Goal: Check status: Check status

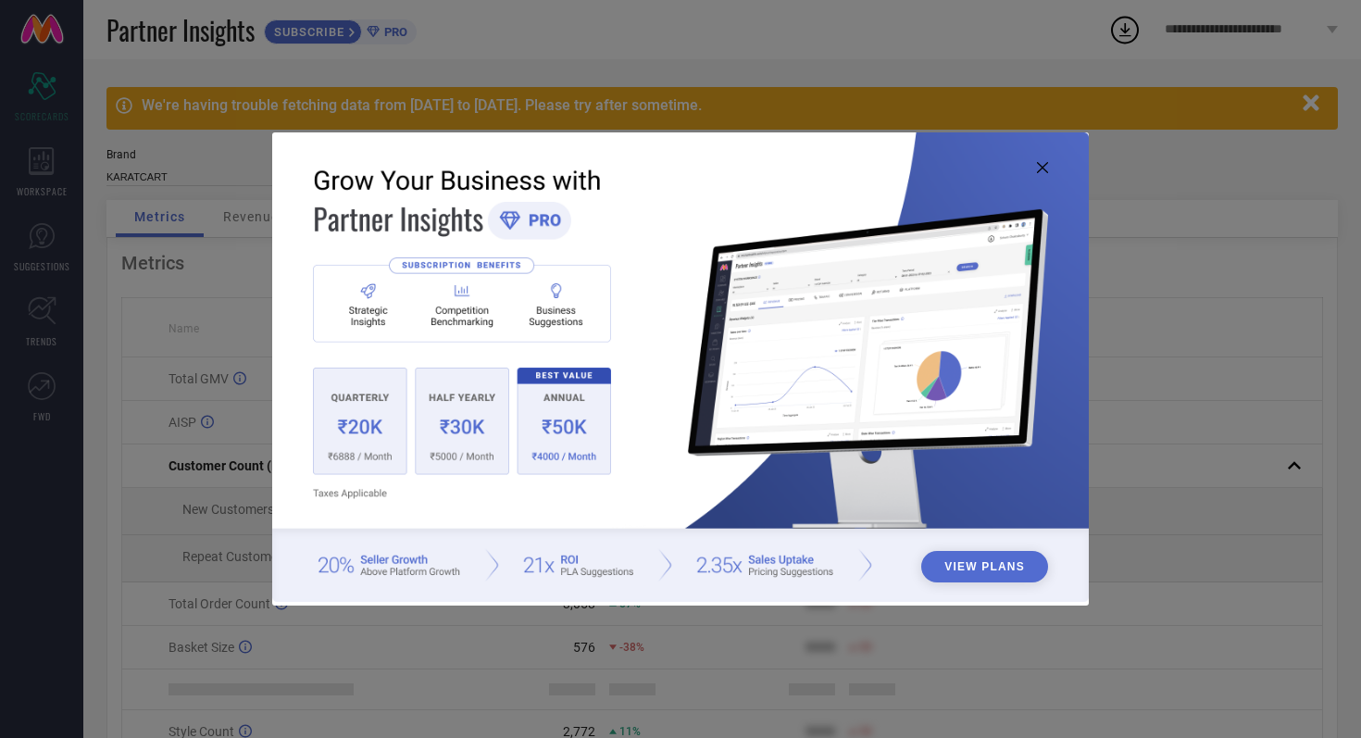
click at [1041, 163] on icon at bounding box center [1042, 167] width 11 height 11
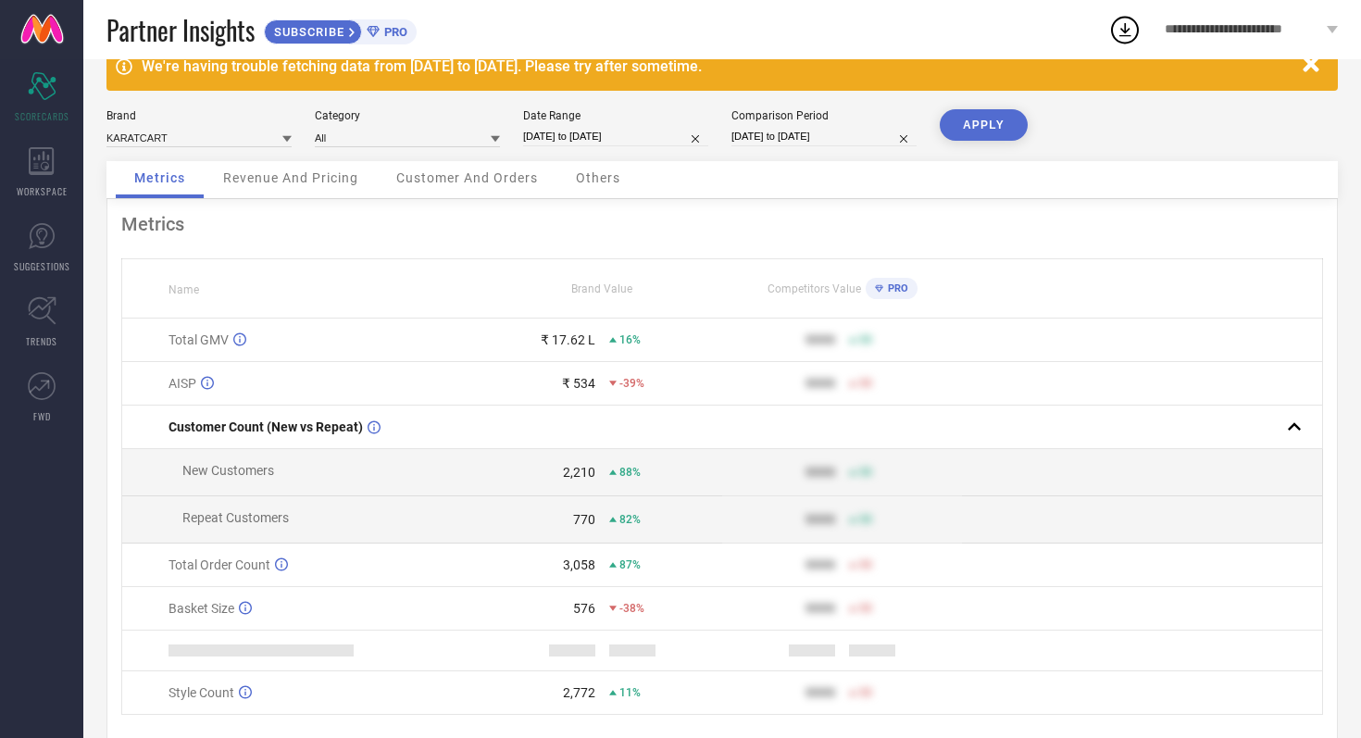
scroll to position [94, 0]
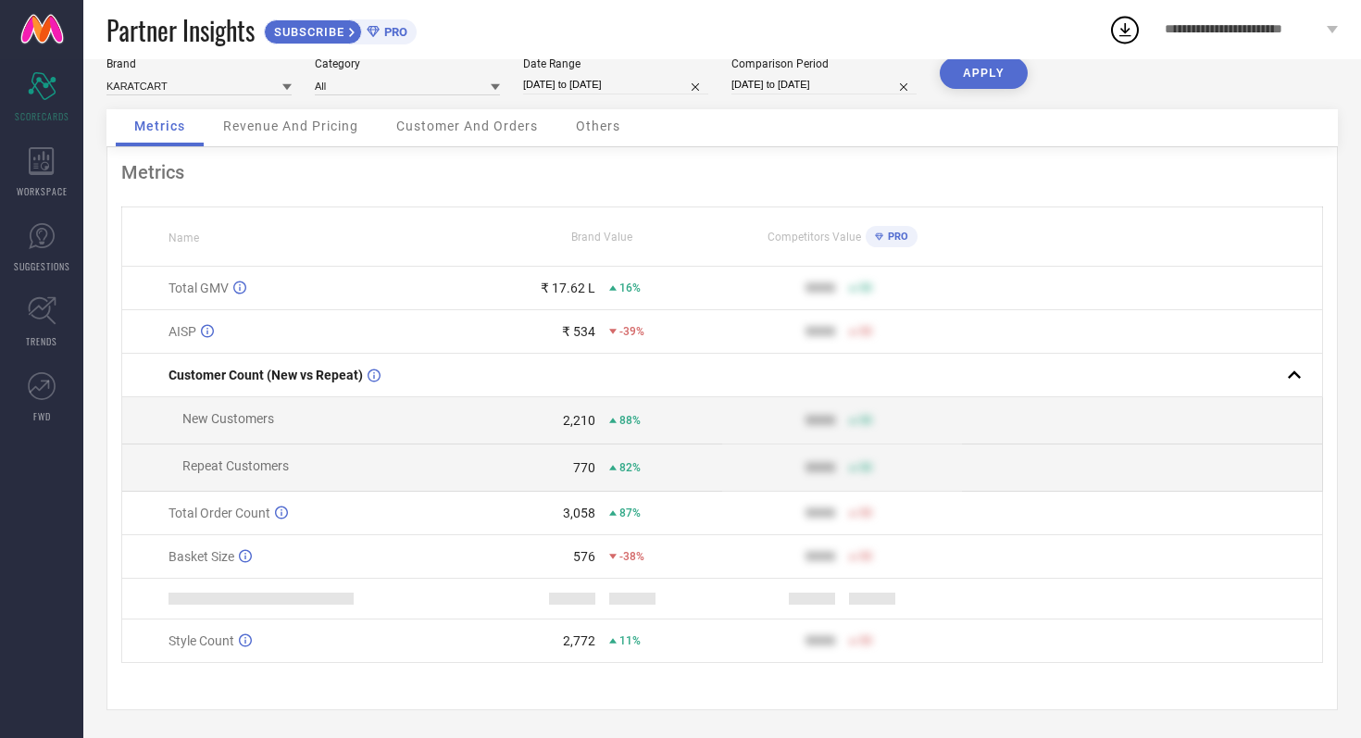
click at [653, 81] on input "[DATE] to [DATE]" at bounding box center [615, 84] width 185 height 19
select select "8"
select select "2025"
select select "9"
select select "2025"
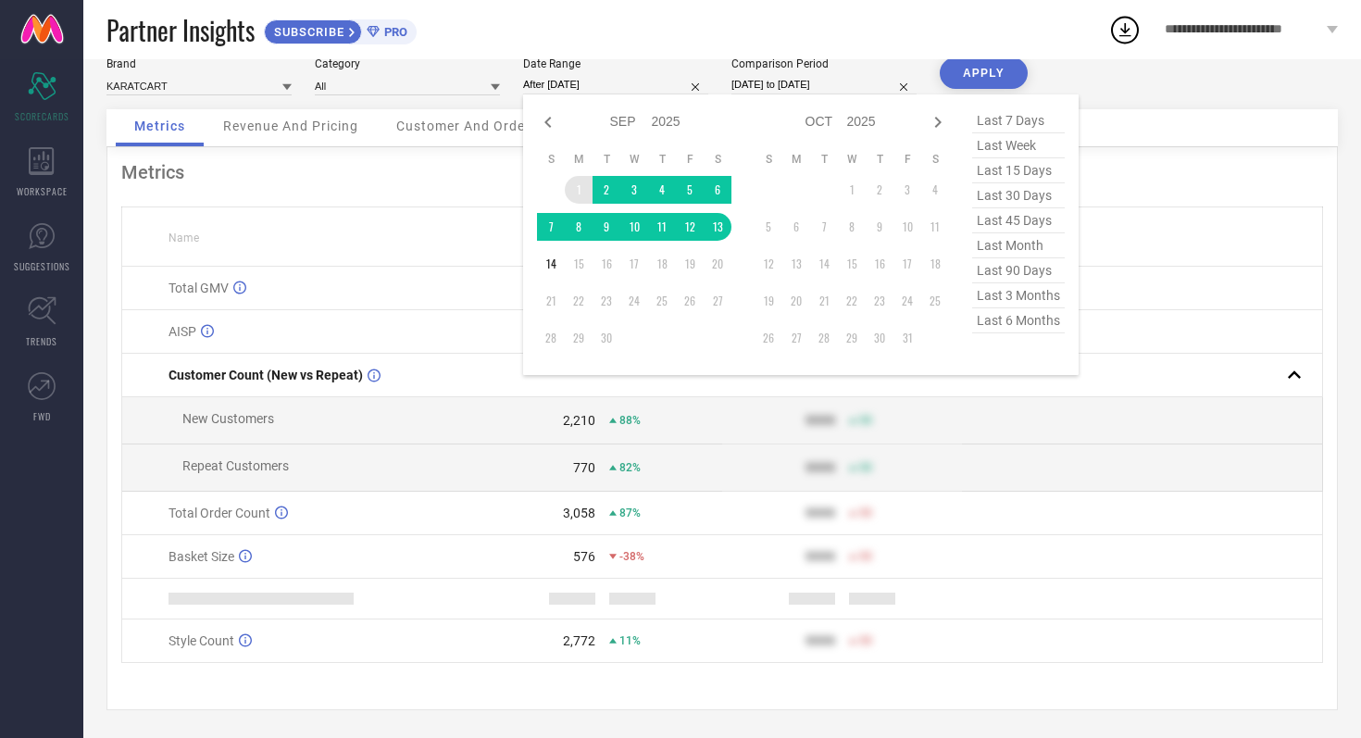
click at [578, 184] on td "1" at bounding box center [579, 190] width 28 height 28
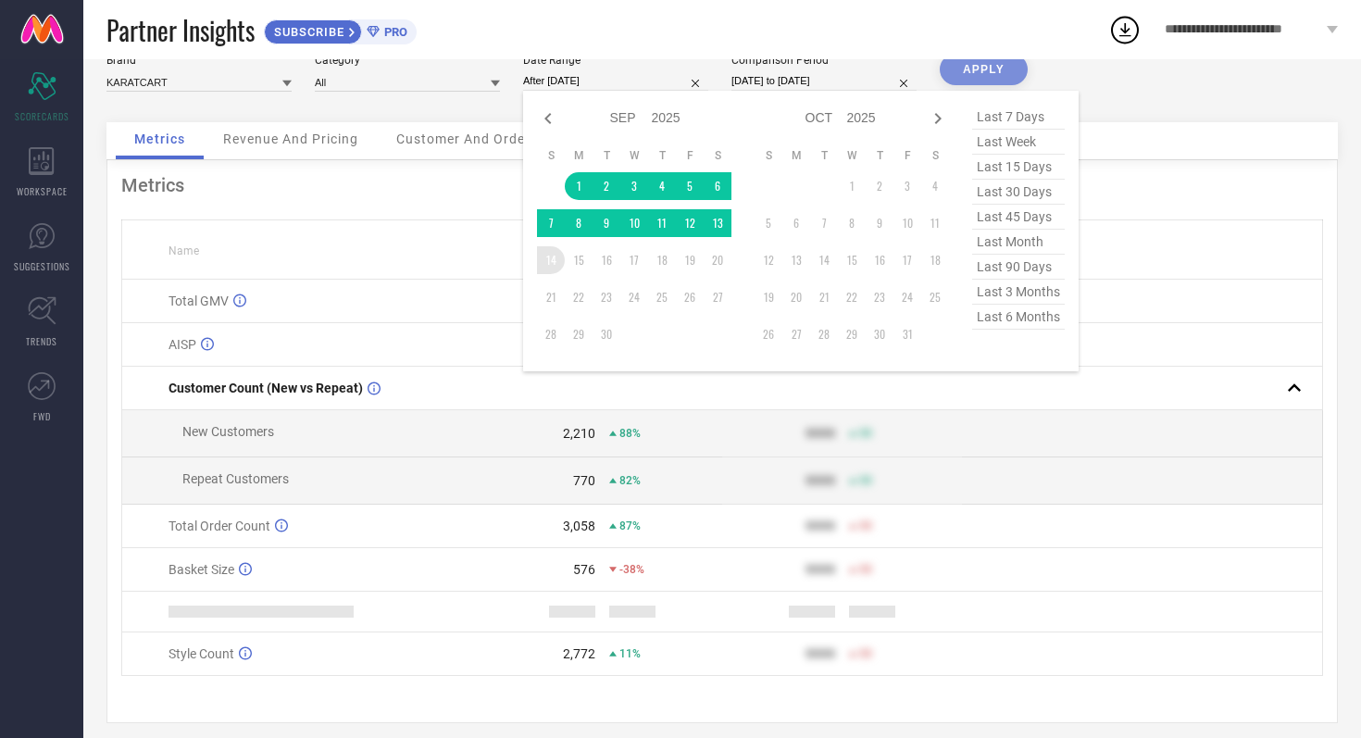
type input "01-09-2025 to 14-09-2025"
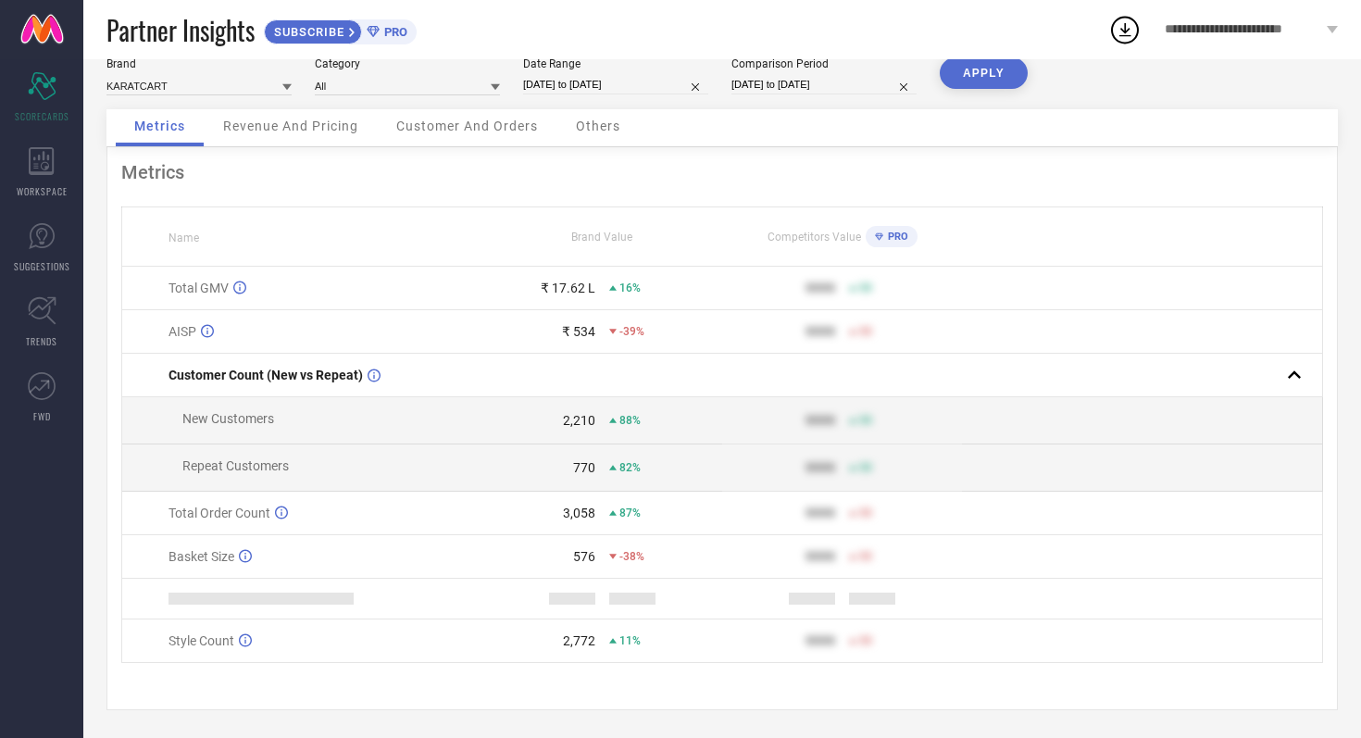
click at [869, 82] on input "[DATE] to [DATE]" at bounding box center [823, 84] width 185 height 19
select select "8"
select select "2024"
select select "9"
select select "2024"
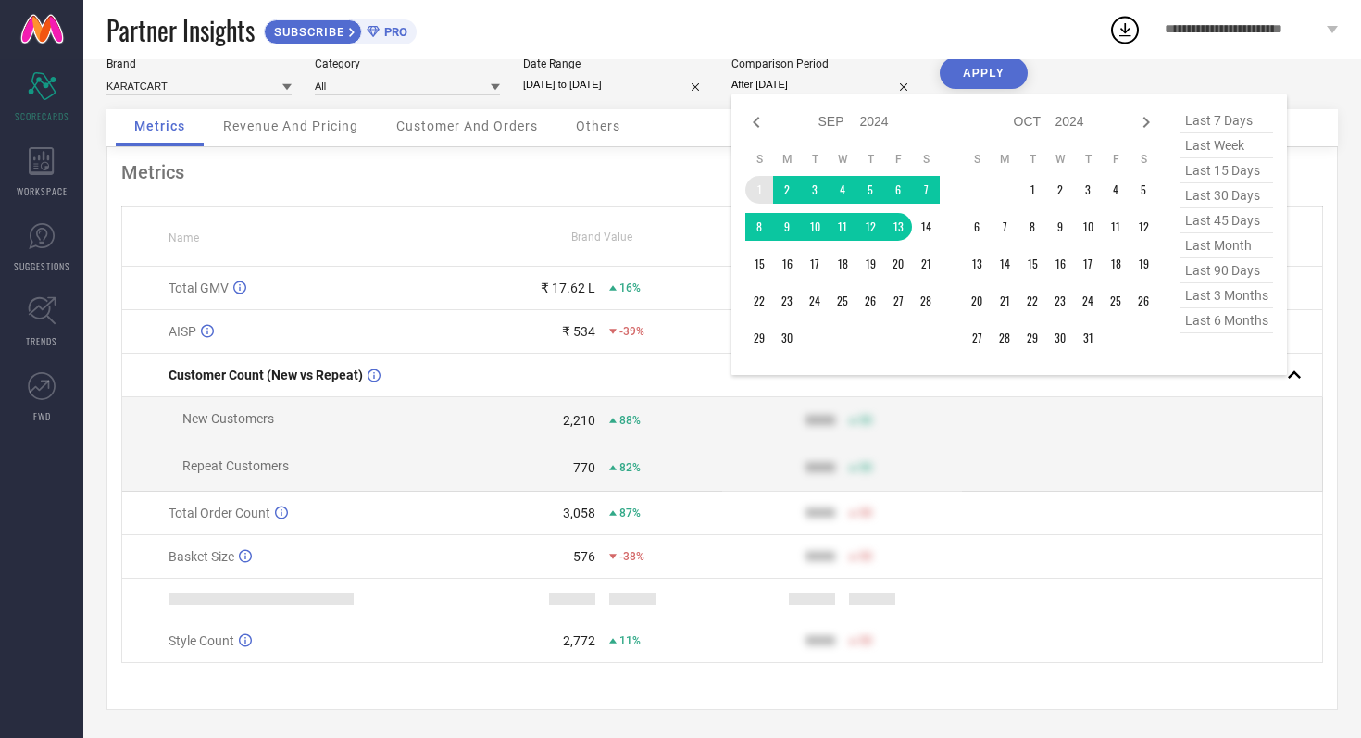
click at [762, 185] on td "1" at bounding box center [759, 190] width 28 height 28
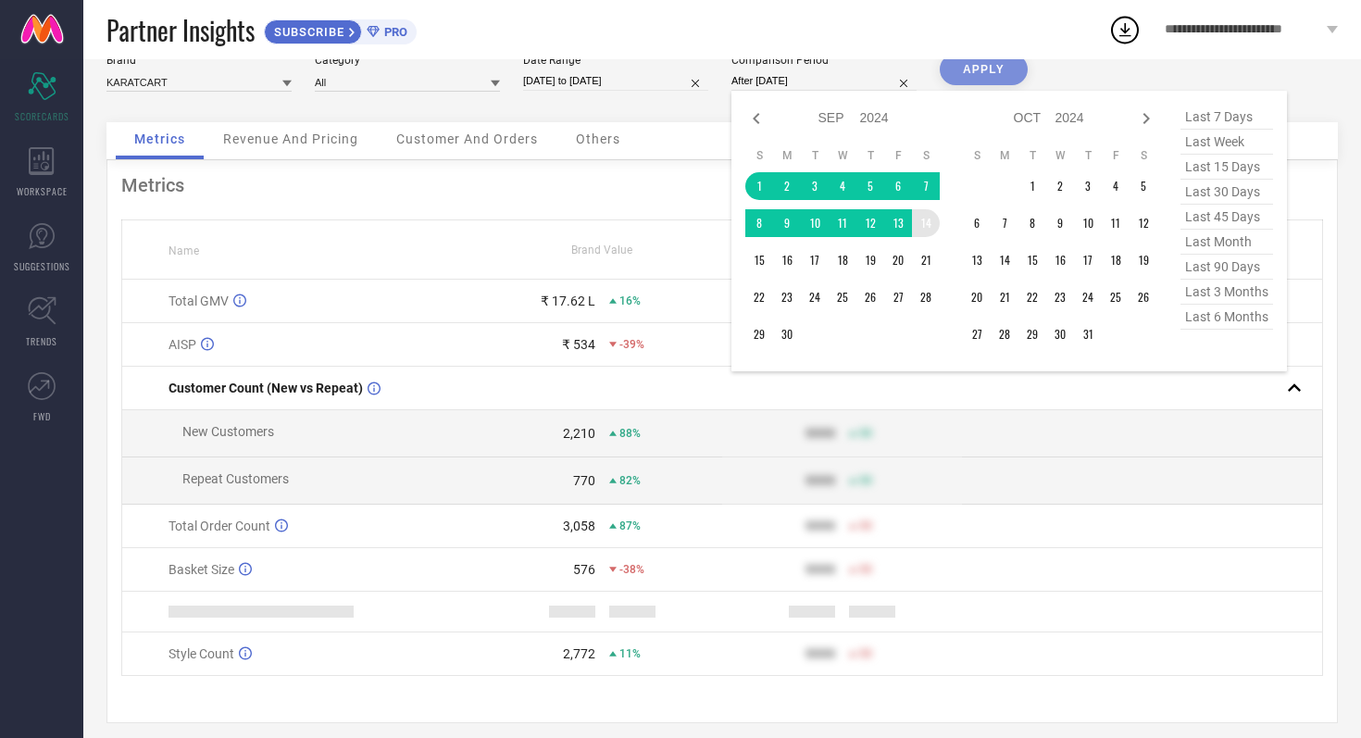
type input "01-09-2024 to 14-09-2024"
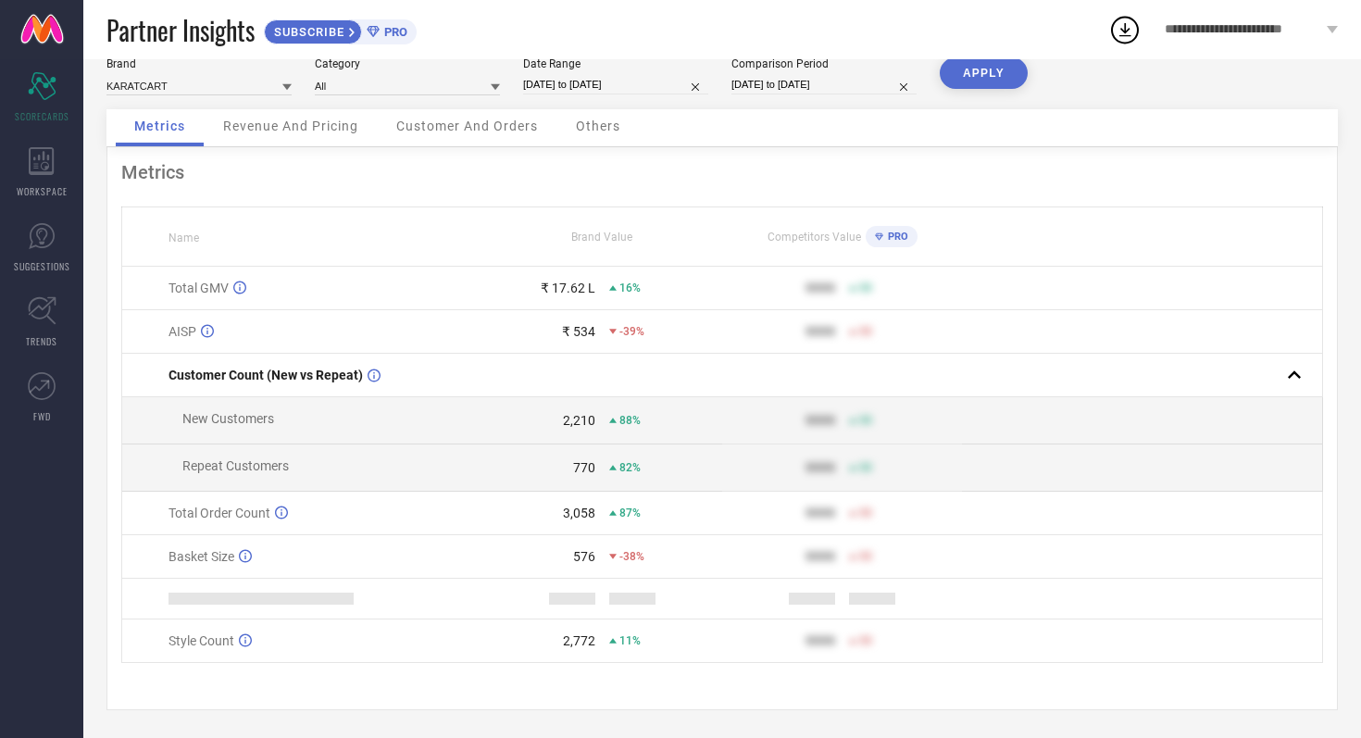
click at [979, 69] on button "APPLY" at bounding box center [984, 72] width 88 height 31
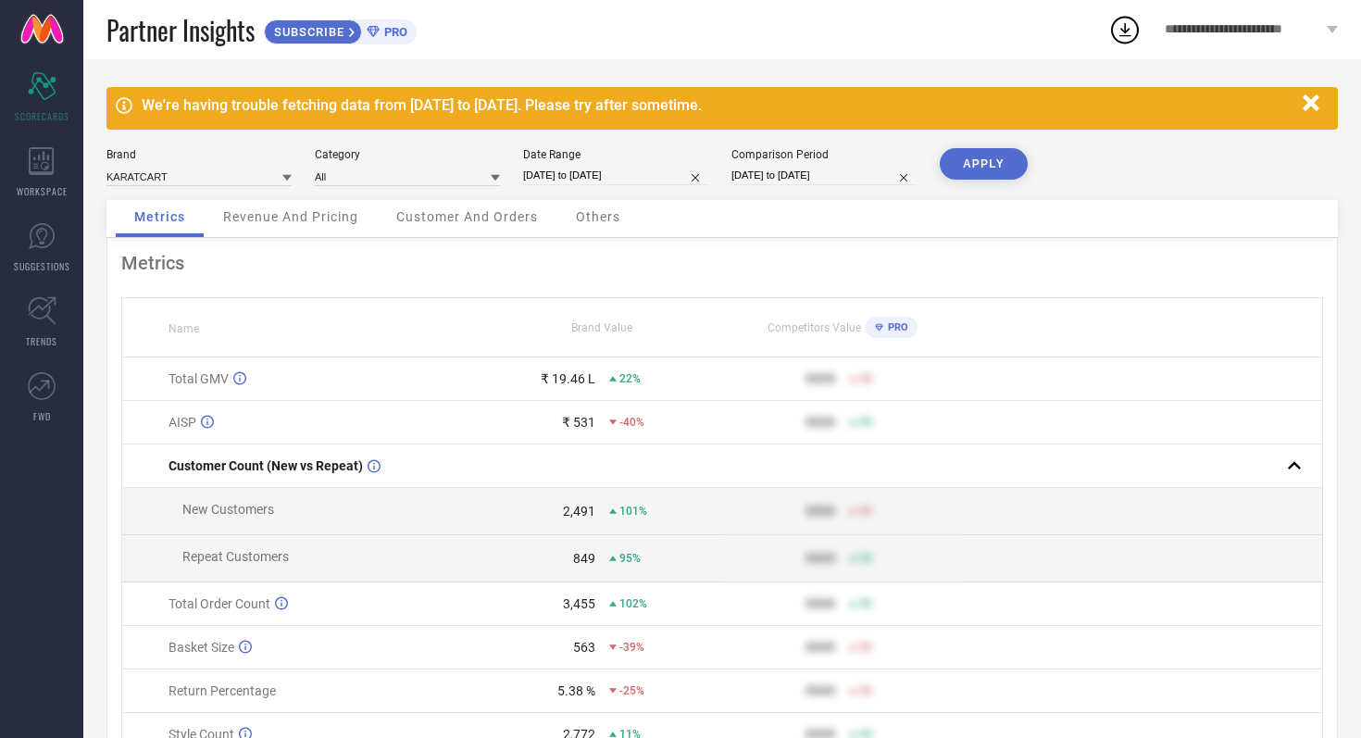
click at [327, 223] on span "Revenue And Pricing" at bounding box center [290, 216] width 135 height 15
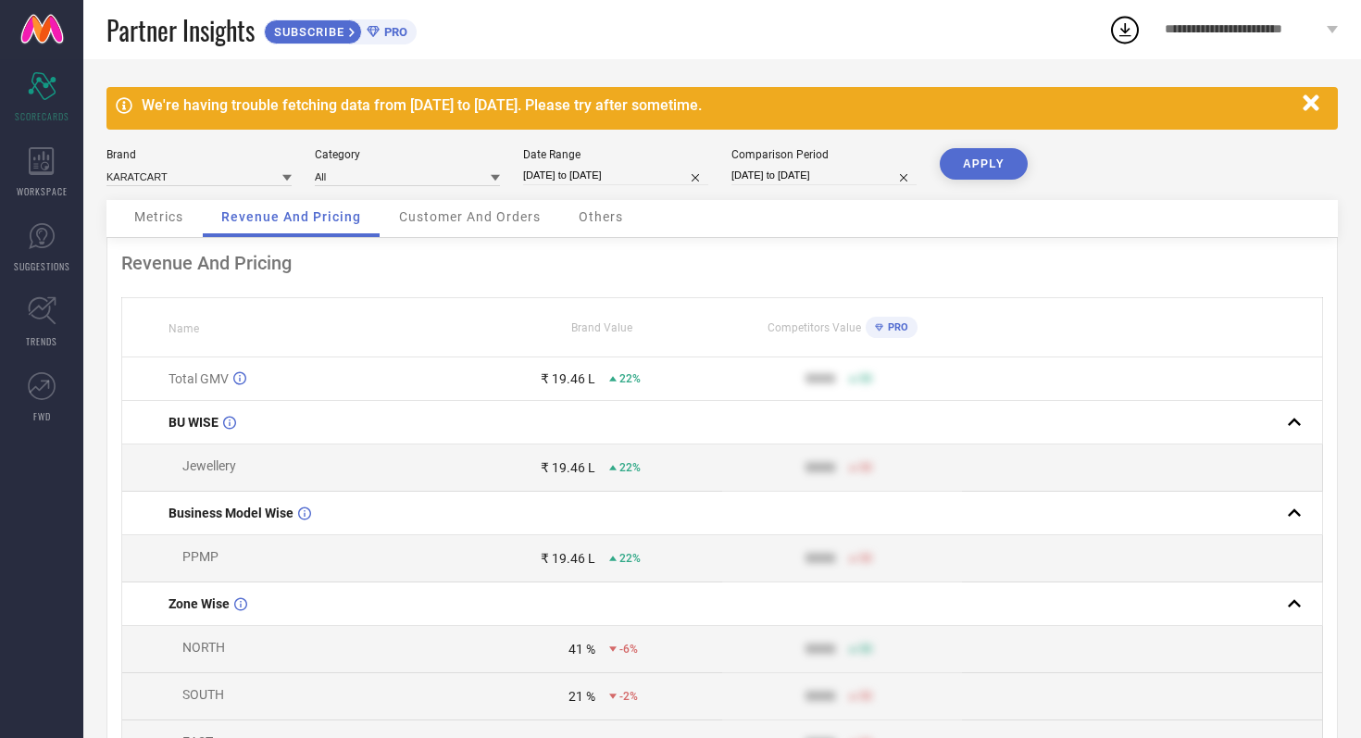
click at [469, 224] on span "Customer And Orders" at bounding box center [470, 216] width 142 height 15
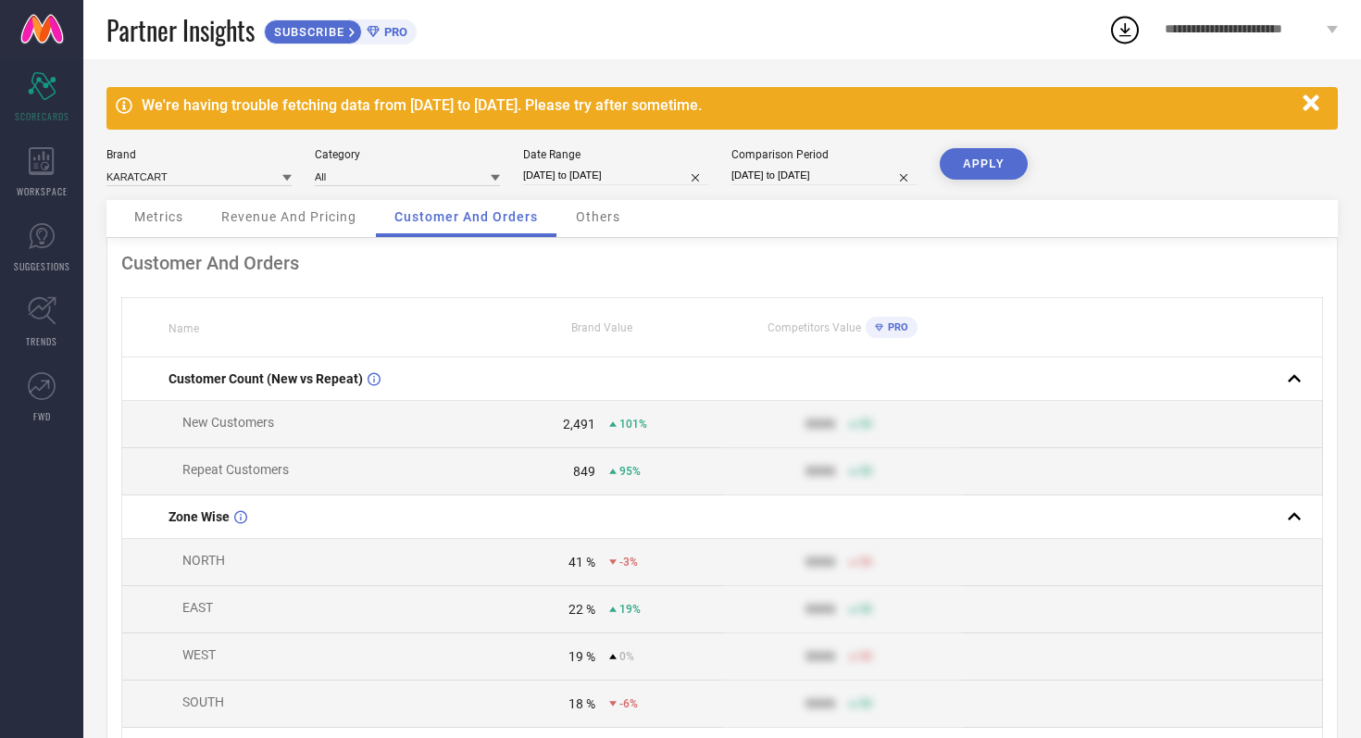
click at [605, 227] on div "Others" at bounding box center [597, 218] width 81 height 37
